Goal: Information Seeking & Learning: Compare options

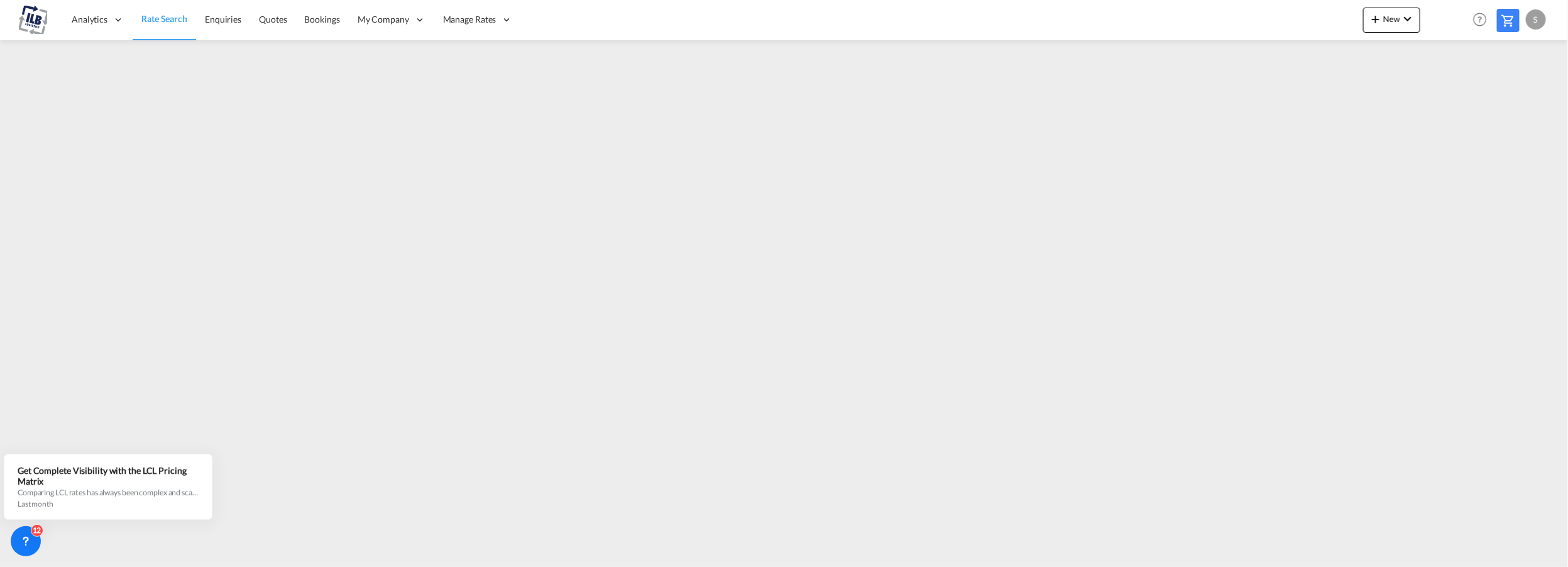
click at [165, 14] on span "Rate Search" at bounding box center [165, 19] width 46 height 11
click at [152, 21] on span "Rate Search" at bounding box center [165, 19] width 46 height 11
